Goal: Task Accomplishment & Management: Manage account settings

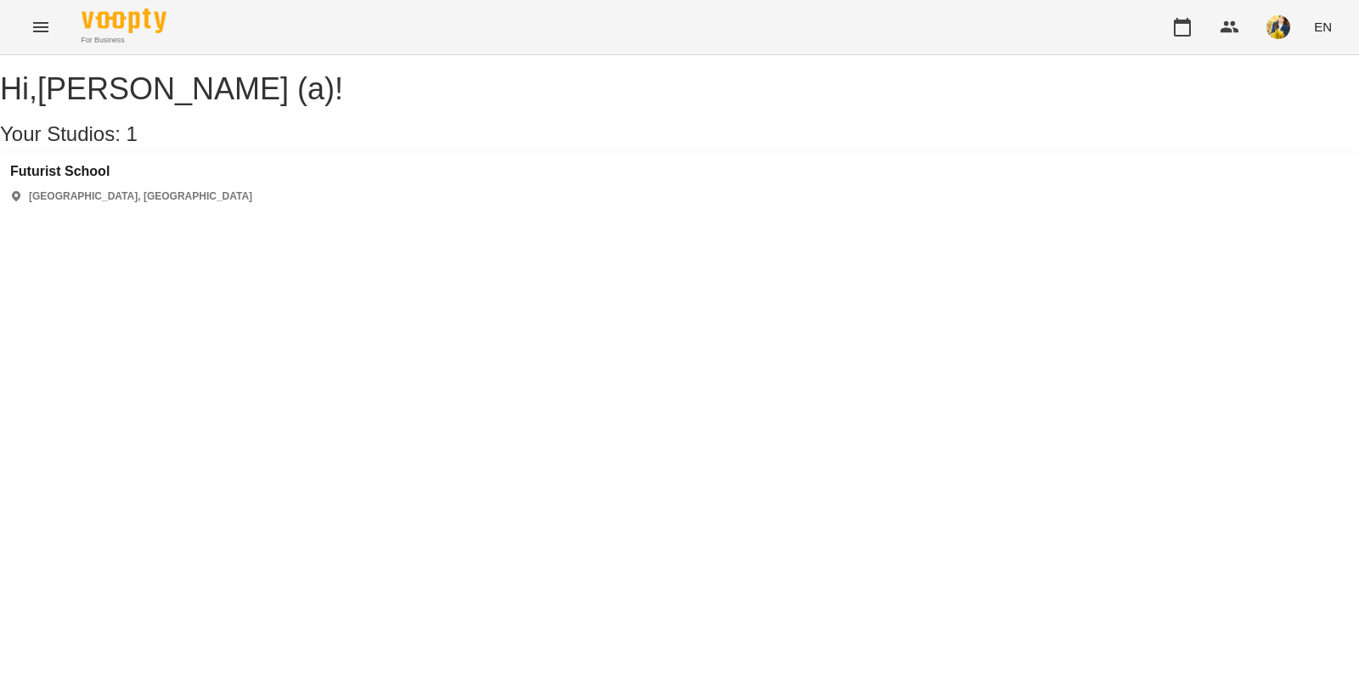
click at [217, 214] on div "[GEOGRAPHIC_DATA] [GEOGRAPHIC_DATA], [GEOGRAPHIC_DATA]" at bounding box center [679, 184] width 1359 height 60
click at [47, 179] on h3 "Futurist School" at bounding box center [131, 171] width 242 height 15
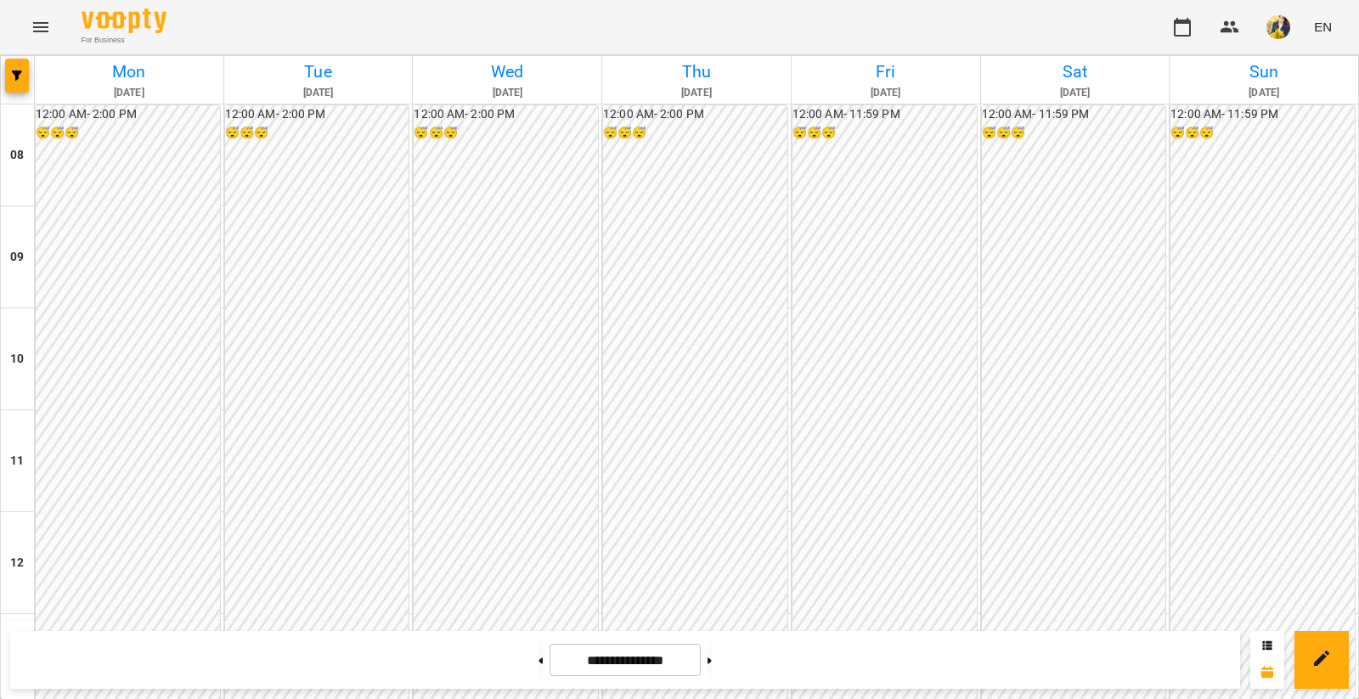
scroll to position [693, 0]
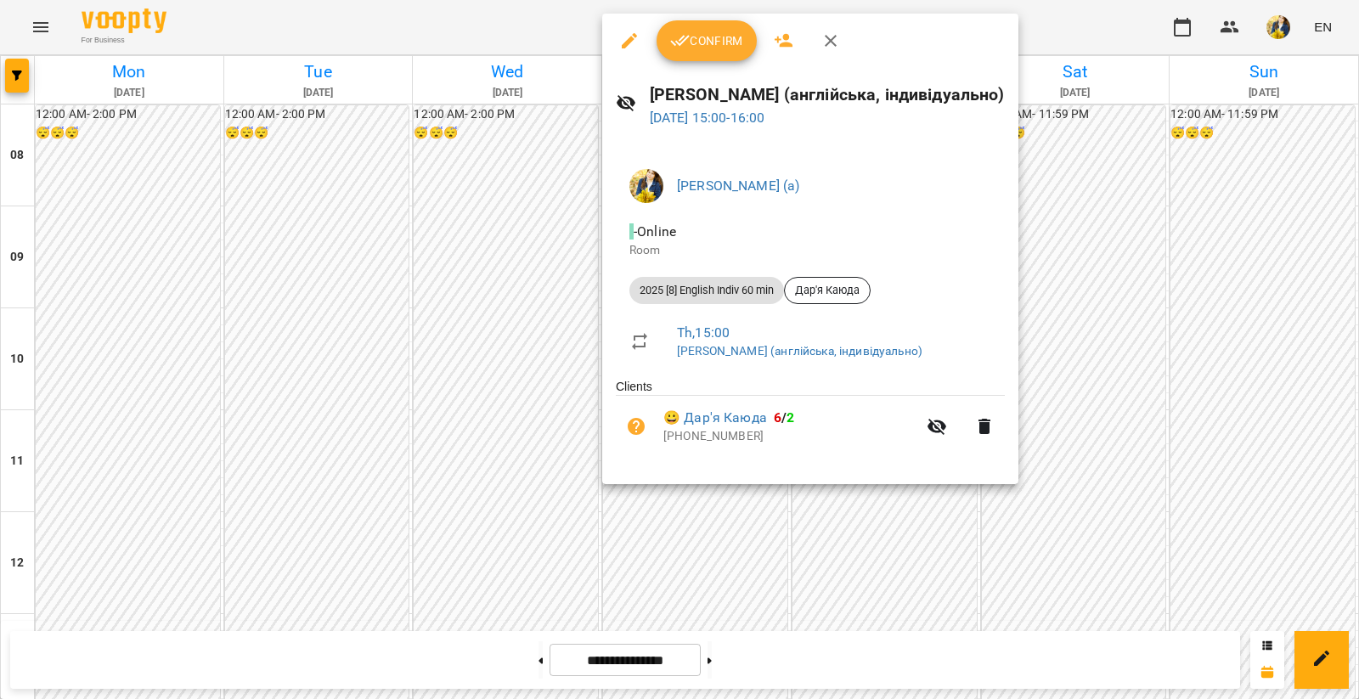
drag, startPoint x: 692, startPoint y: 43, endPoint x: 483, endPoint y: 45, distance: 208.9
click at [691, 43] on span "Confirm" at bounding box center [706, 41] width 73 height 20
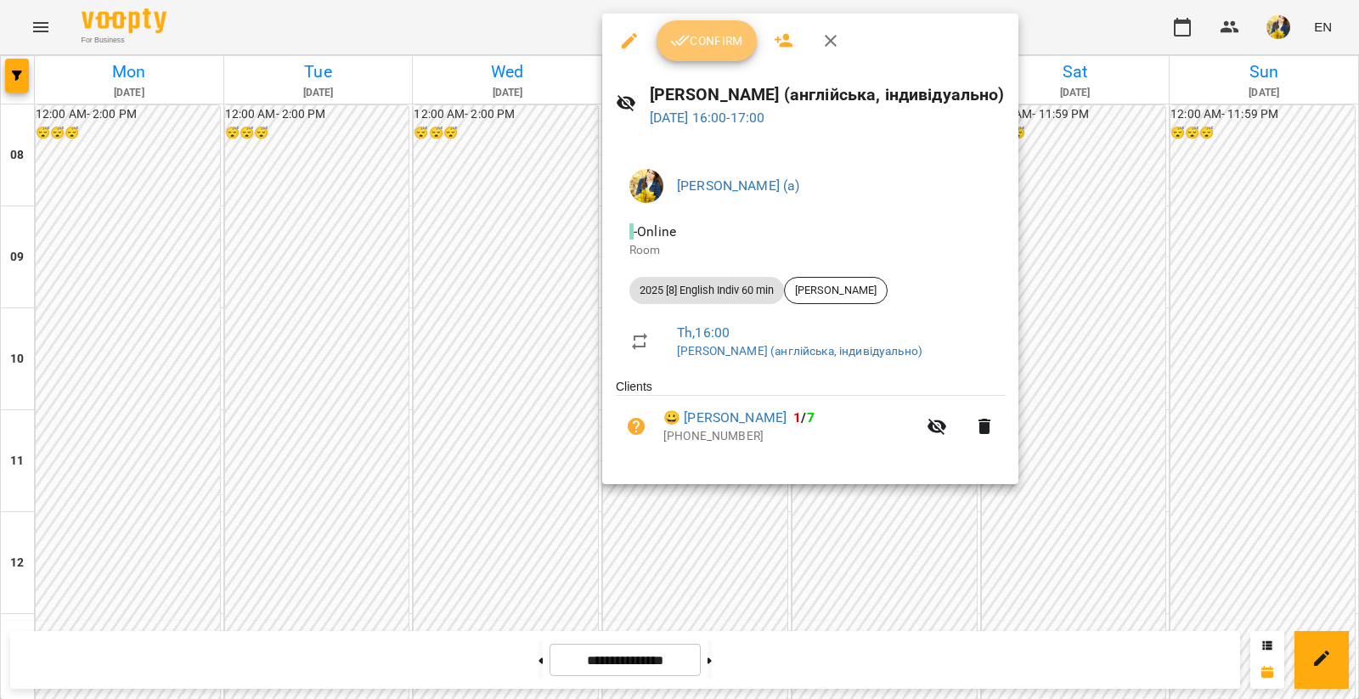
drag, startPoint x: 734, startPoint y: 50, endPoint x: 713, endPoint y: 54, distance: 21.6
click at [734, 50] on span "Confirm" at bounding box center [706, 41] width 73 height 20
